Goal: Information Seeking & Learning: Learn about a topic

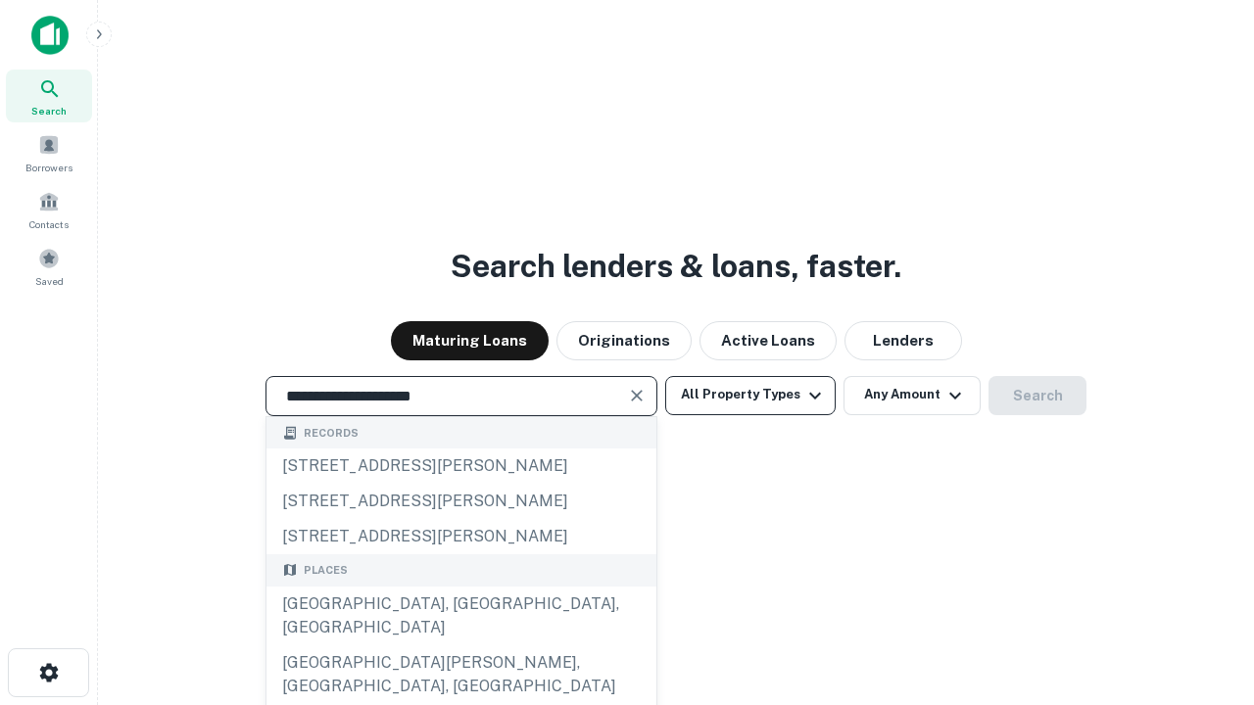
click at [461, 646] on div "[GEOGRAPHIC_DATA], [GEOGRAPHIC_DATA], [GEOGRAPHIC_DATA]" at bounding box center [462, 616] width 390 height 59
click at [751, 395] on button "All Property Types" at bounding box center [750, 395] width 170 height 39
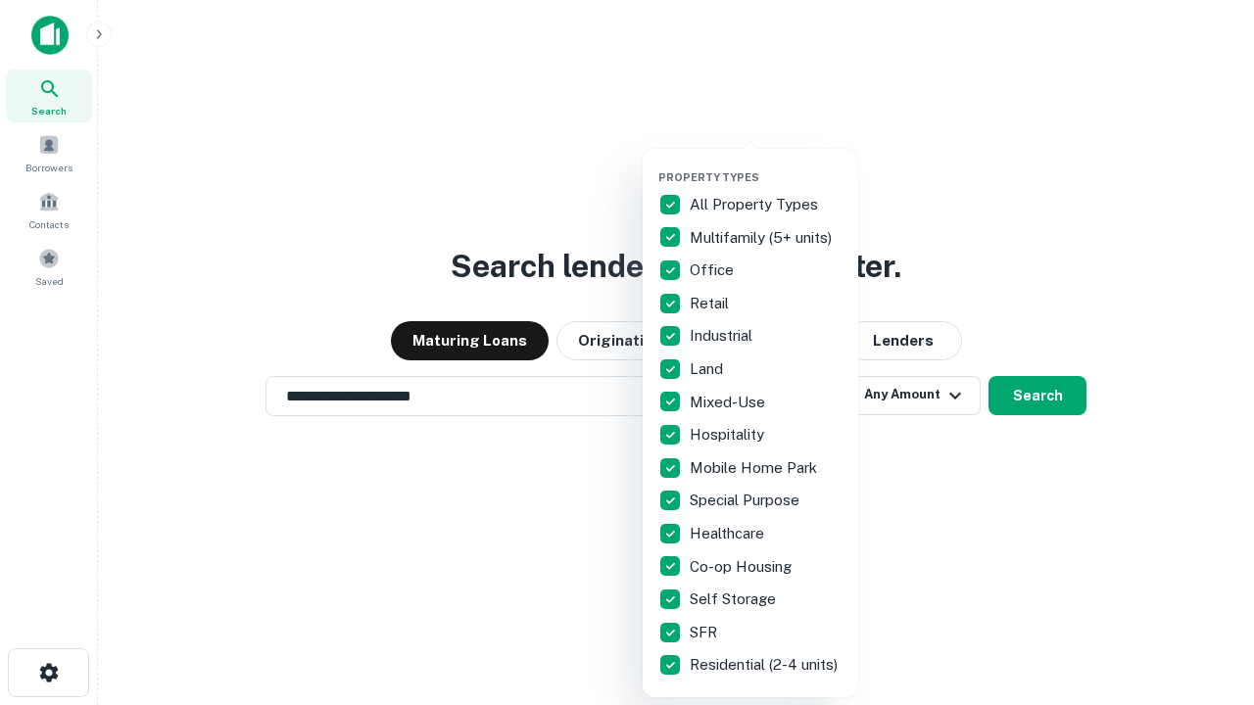
type input "**********"
click at [766, 165] on button "button" at bounding box center [766, 165] width 216 height 1
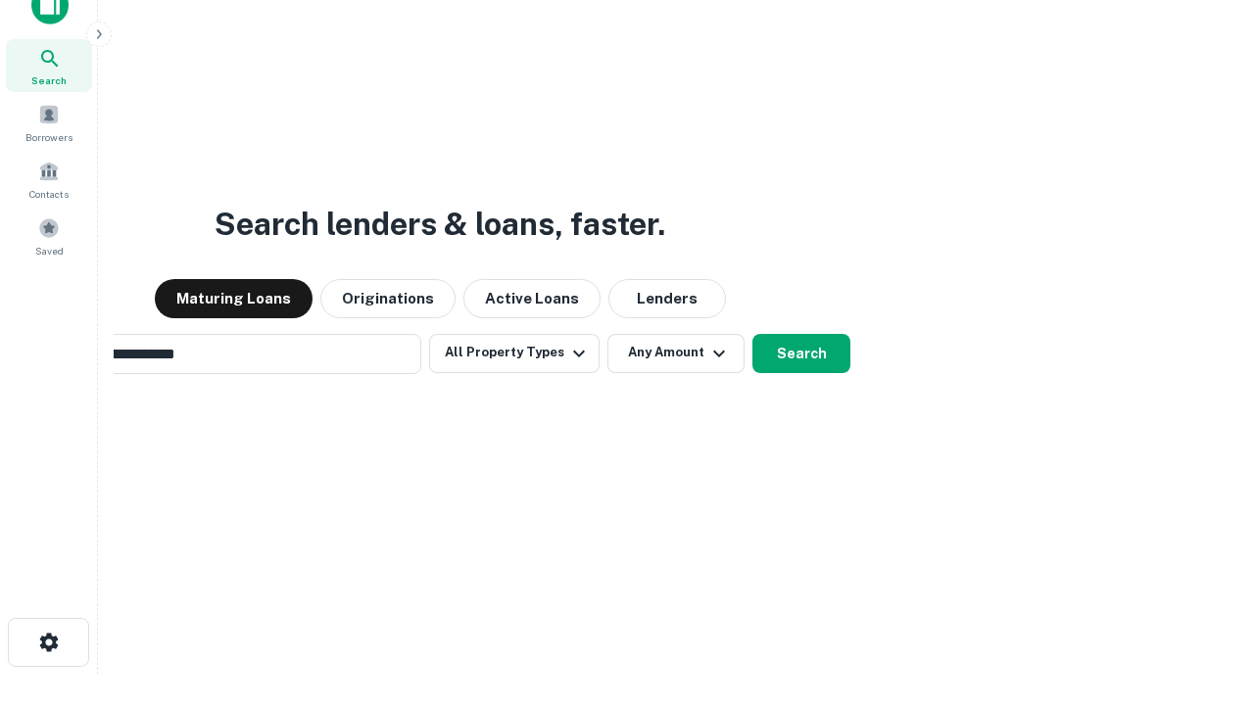
scroll to position [141, 555]
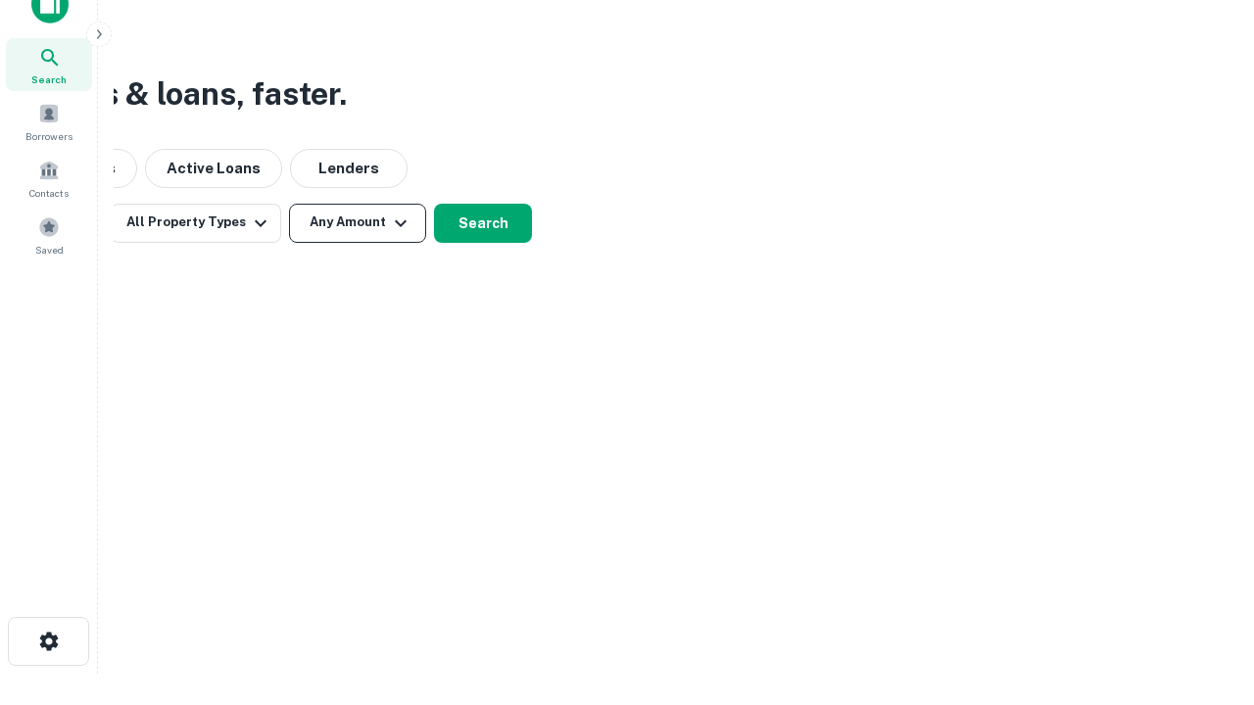
click at [358, 222] on button "Any Amount" at bounding box center [357, 223] width 137 height 39
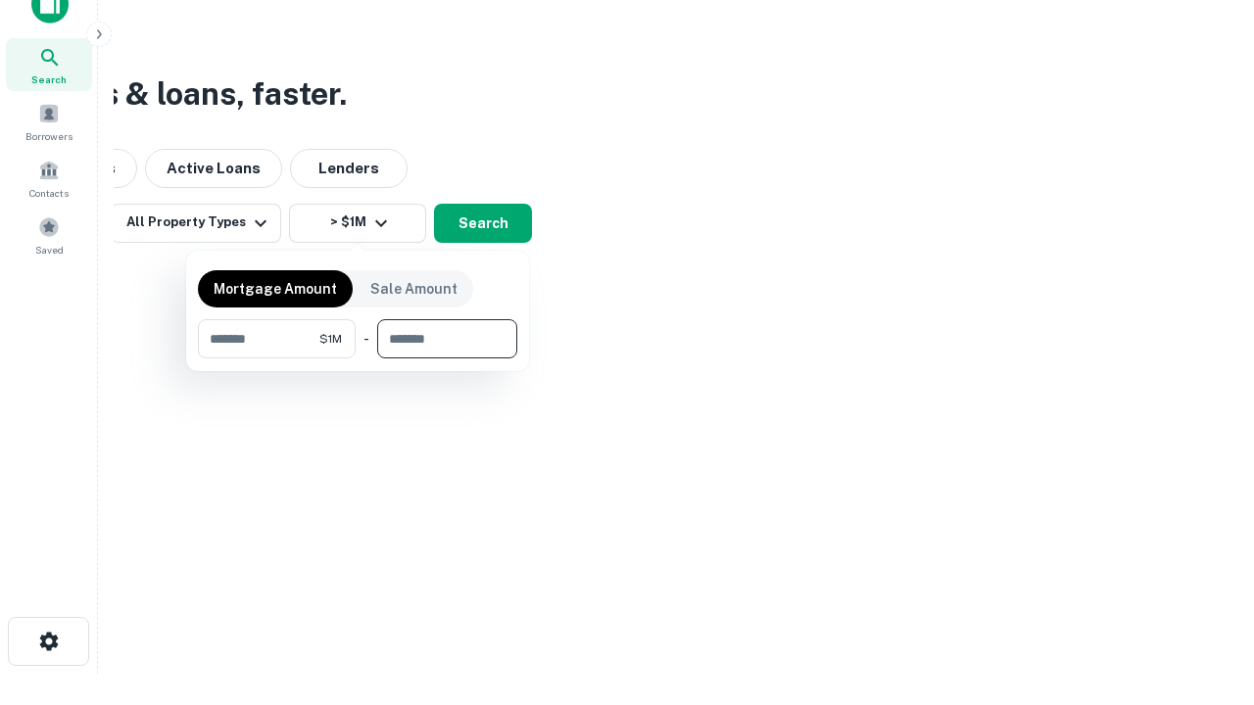
type input "*******"
click at [358, 359] on button "button" at bounding box center [357, 359] width 319 height 1
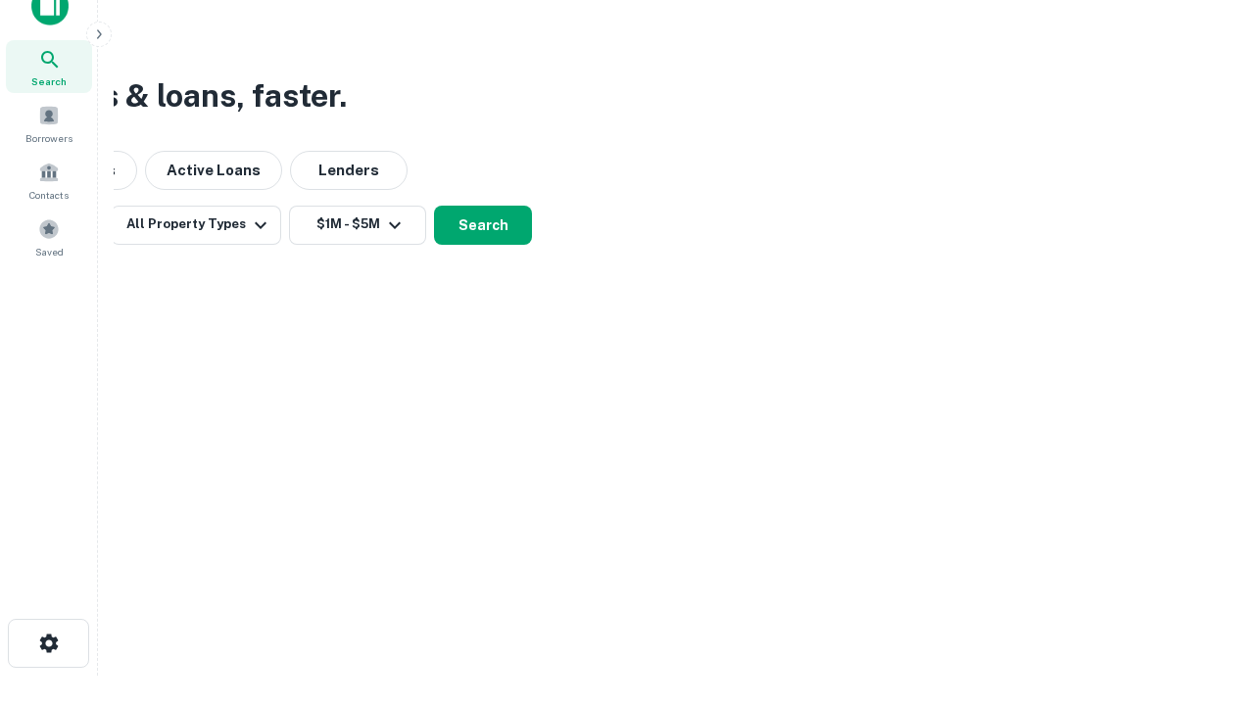
scroll to position [12, 362]
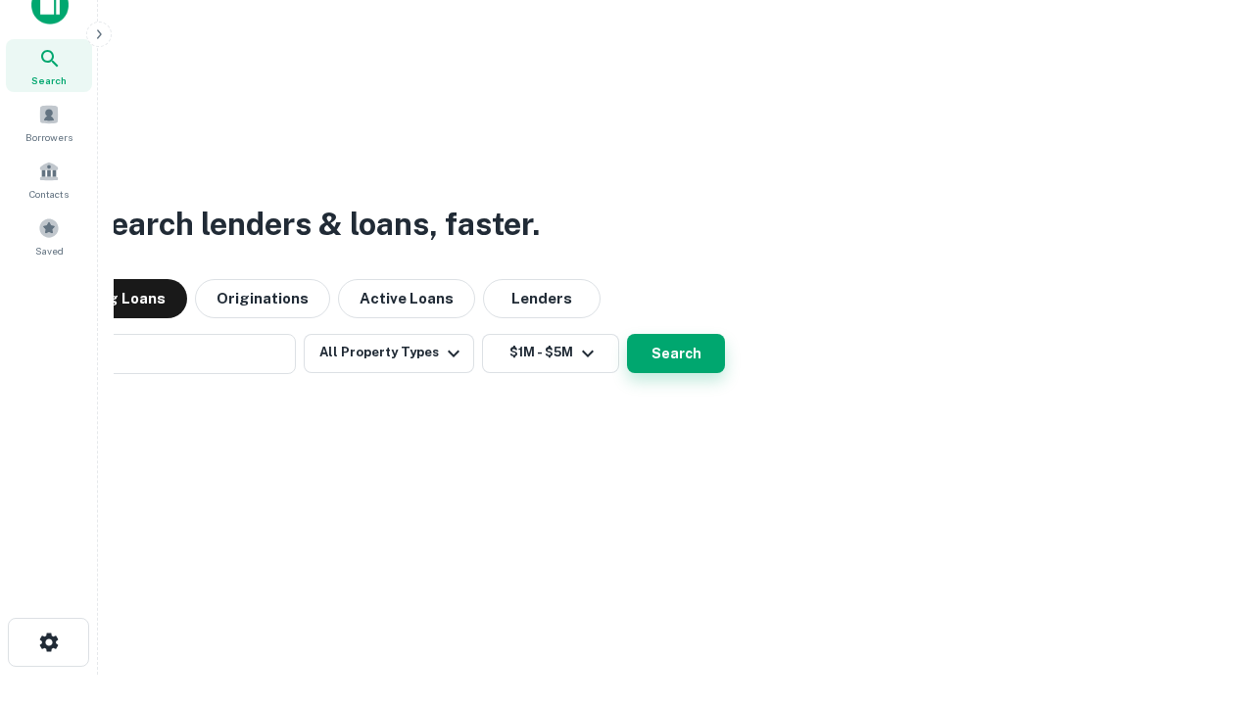
click at [627, 334] on button "Search" at bounding box center [676, 353] width 98 height 39
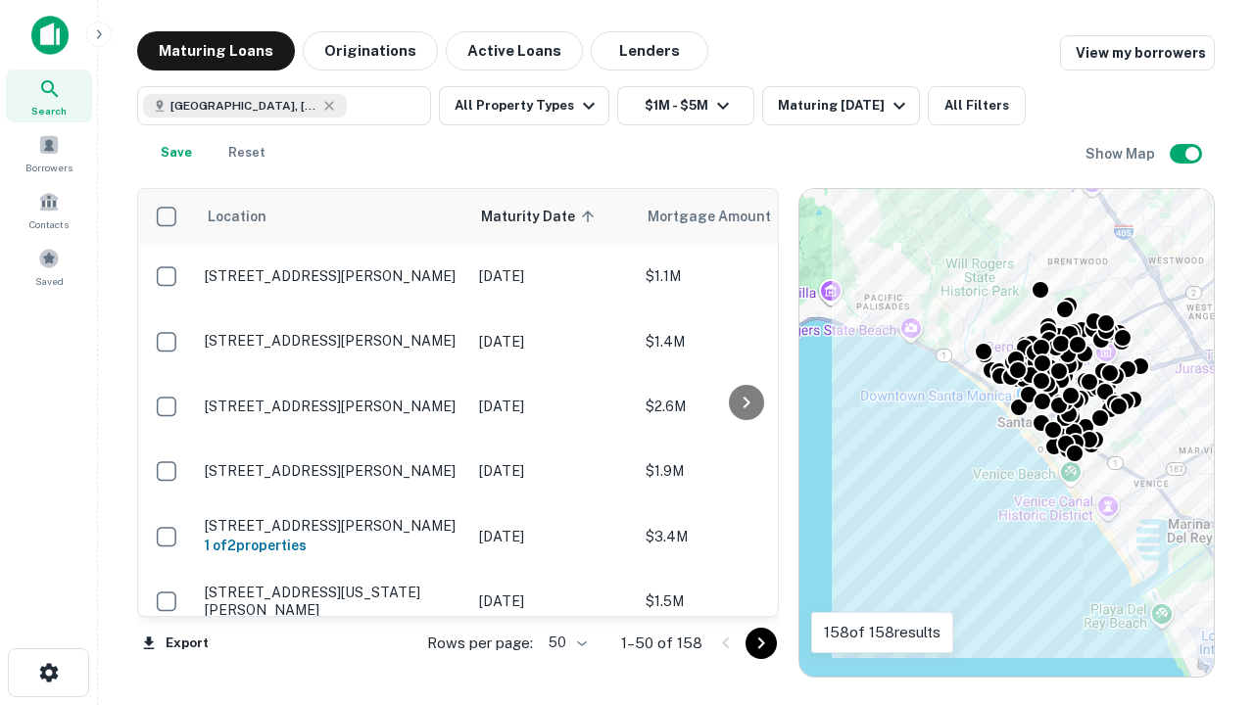
click at [564, 643] on body "Search Borrowers Contacts Saved Maturing Loans Originations Active Loans Lender…" at bounding box center [627, 352] width 1254 height 705
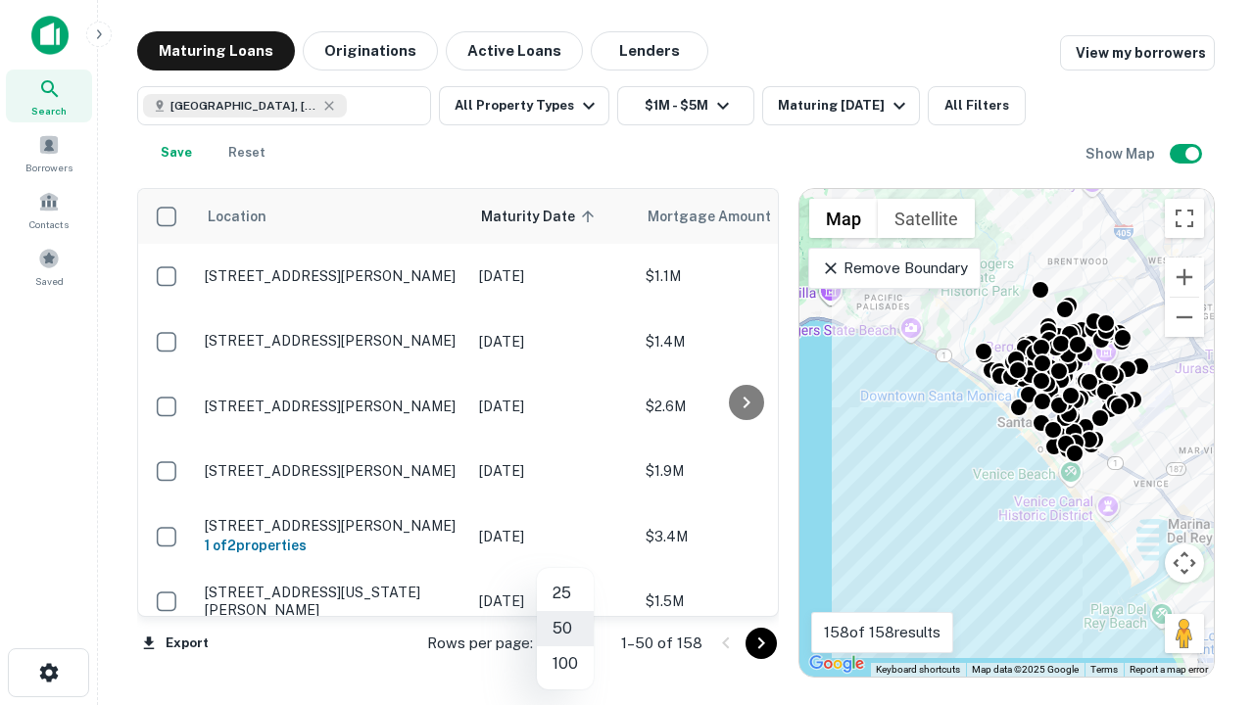
click at [565, 594] on li "25" at bounding box center [565, 593] width 57 height 35
